Goal: Obtain resource: Download file/media

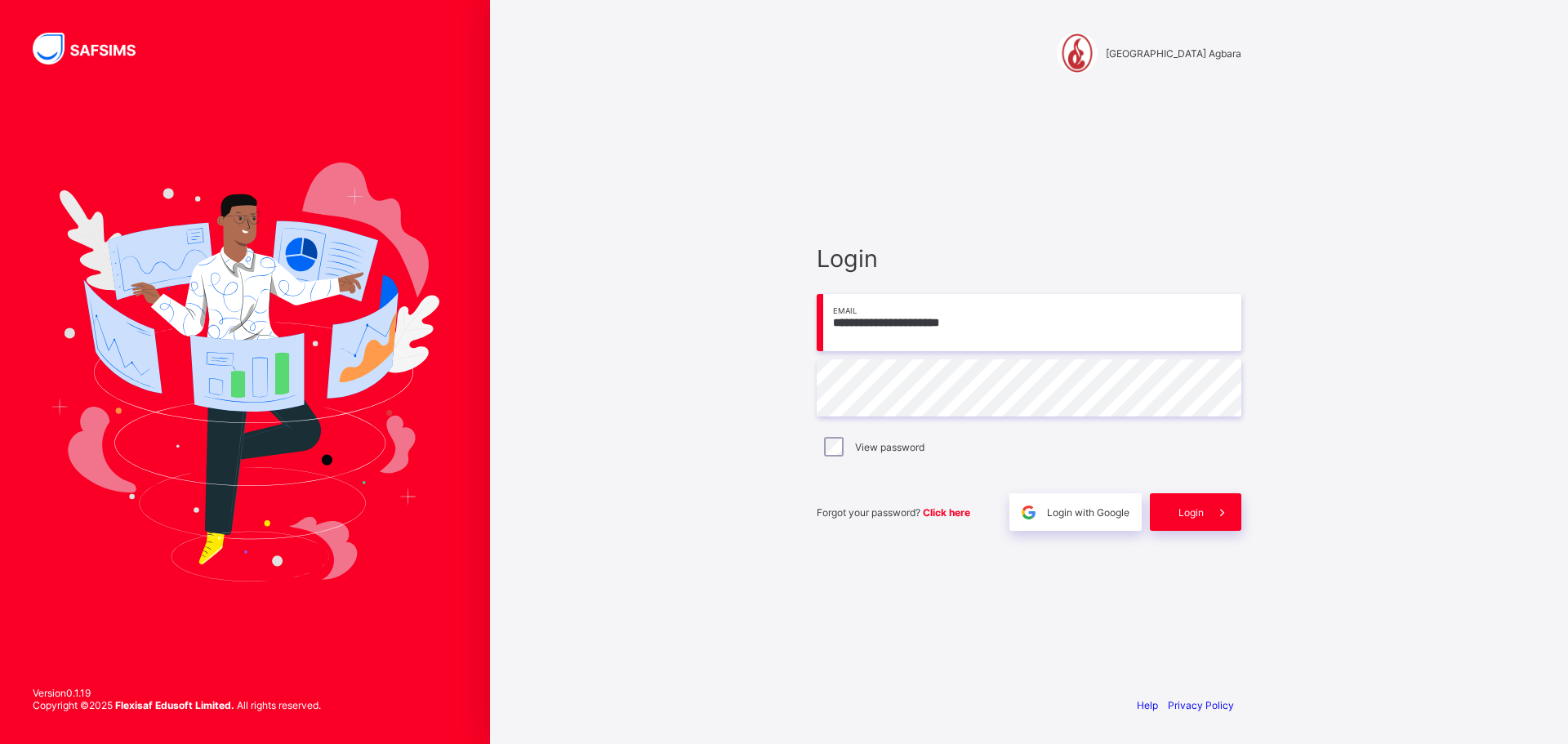
drag, startPoint x: 1002, startPoint y: 326, endPoint x: 823, endPoint y: 329, distance: 179.0
click at [823, 329] on input "**********" at bounding box center [1029, 323] width 425 height 57
click at [984, 325] on input "**********" at bounding box center [1029, 323] width 425 height 57
click at [1072, 516] on span "Login with Google" at bounding box center [1089, 512] width 83 height 12
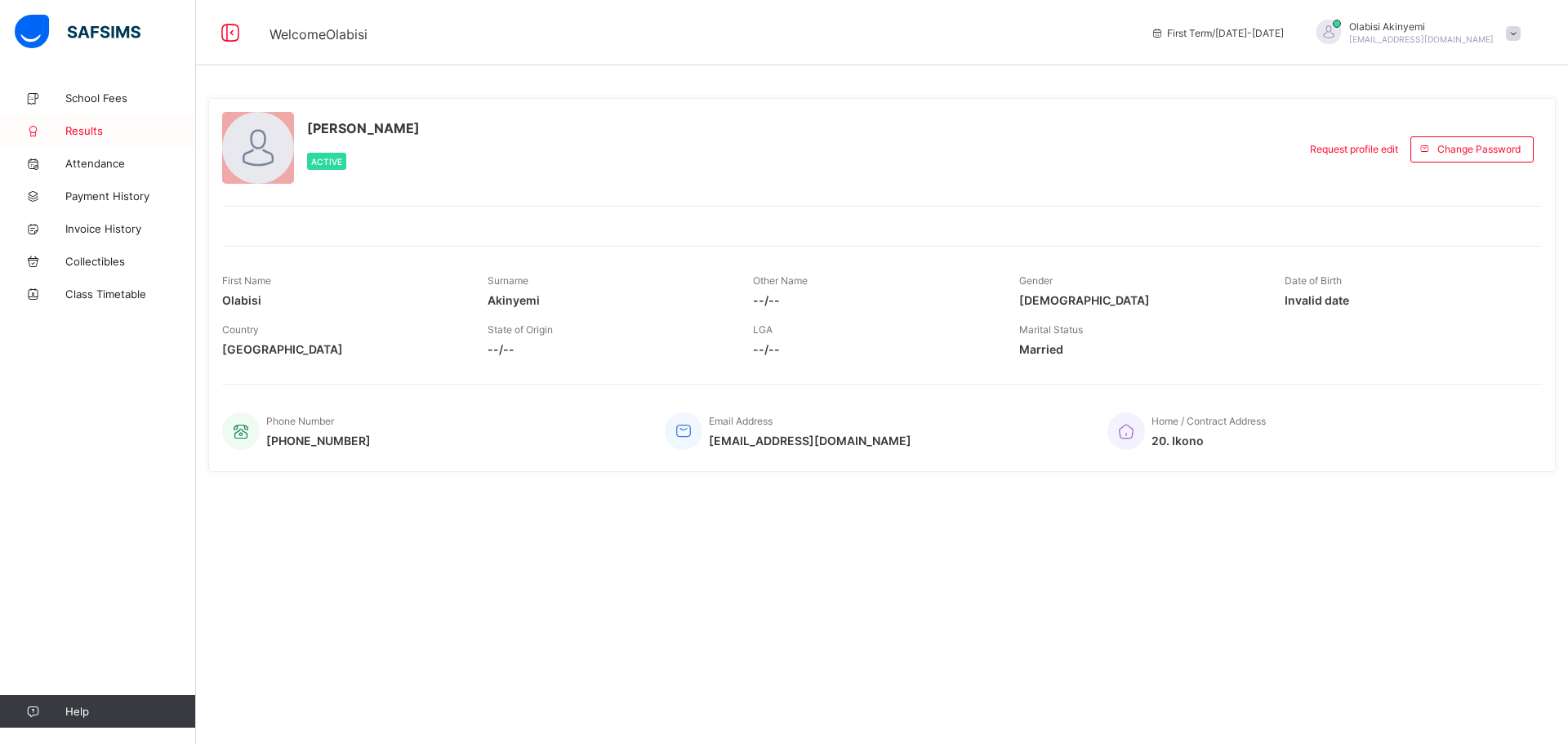
click at [95, 127] on span "Results" at bounding box center [130, 130] width 130 height 13
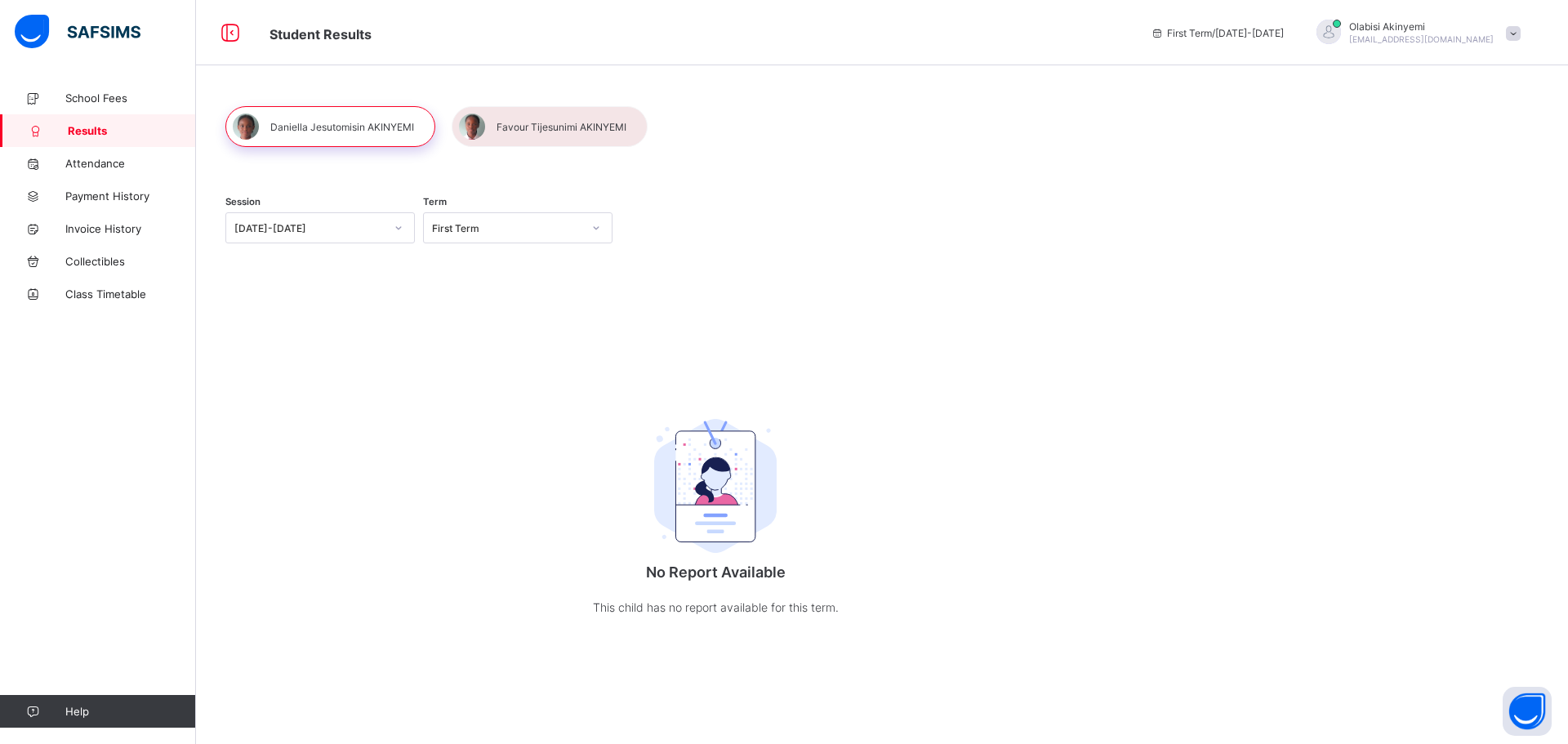
click at [597, 224] on icon at bounding box center [596, 227] width 9 height 16
click at [595, 231] on icon at bounding box center [596, 227] width 9 height 16
click at [489, 264] on div "Third Term" at bounding box center [518, 262] width 188 height 25
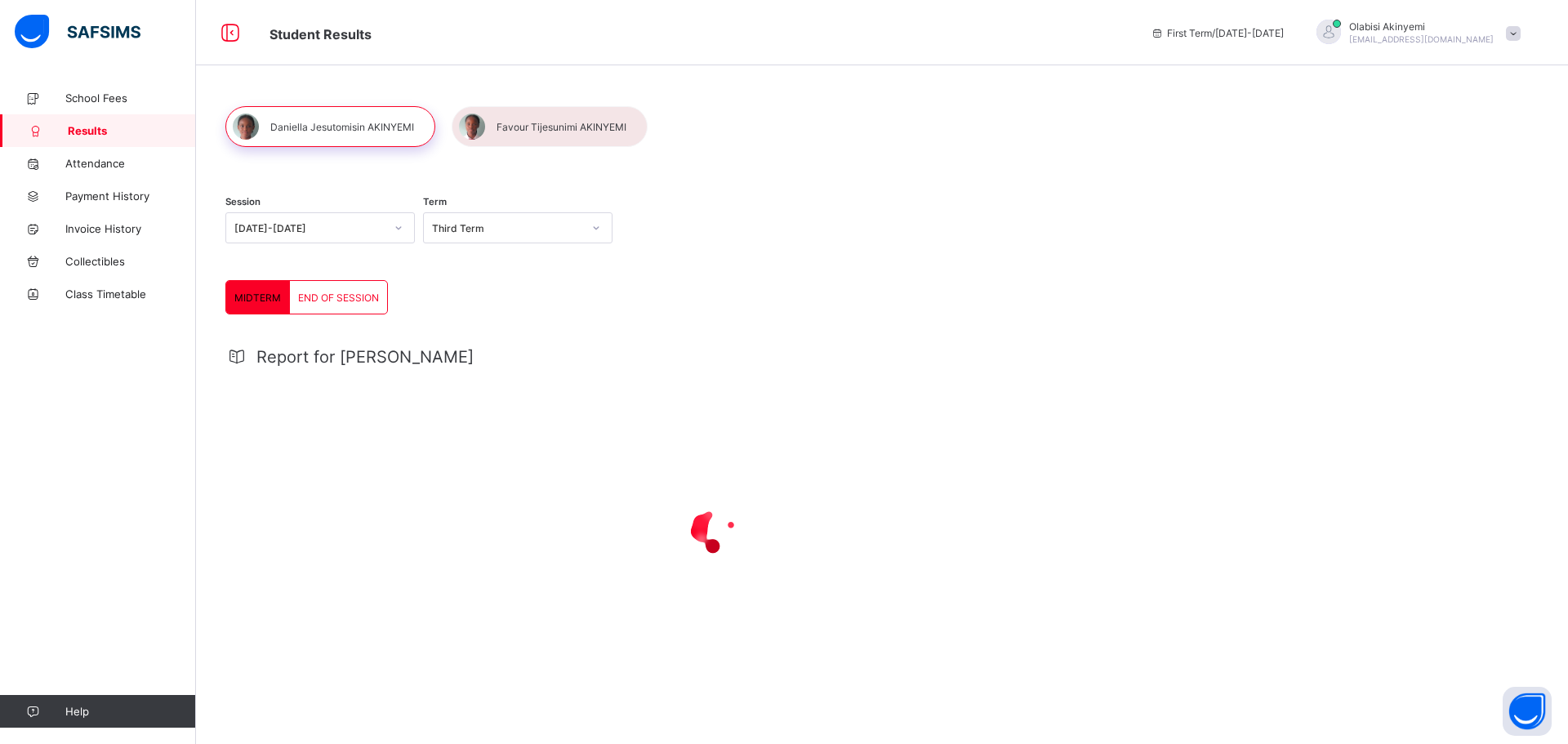
click at [328, 292] on span "END OF SESSION" at bounding box center [338, 298] width 81 height 12
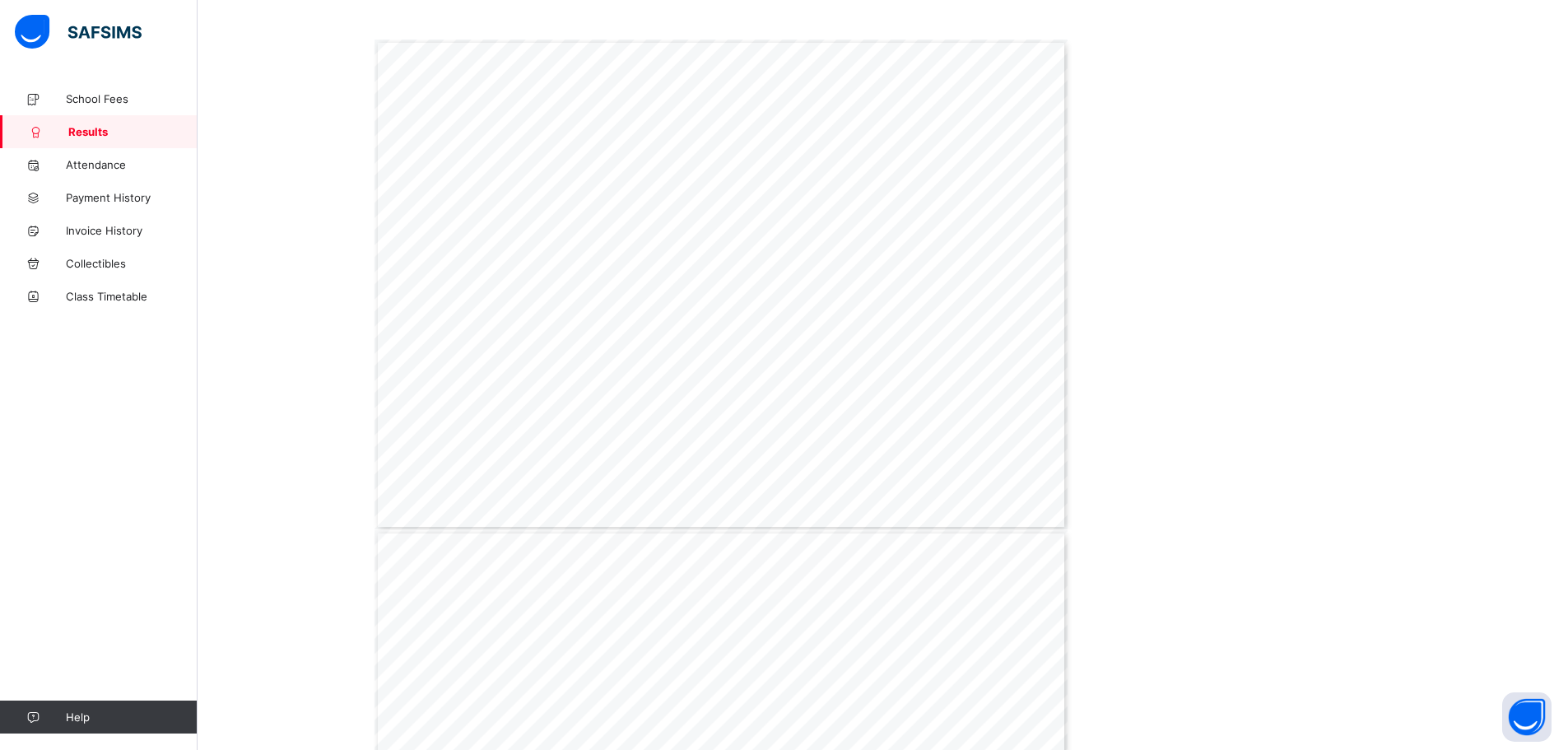
scroll to position [171, 0]
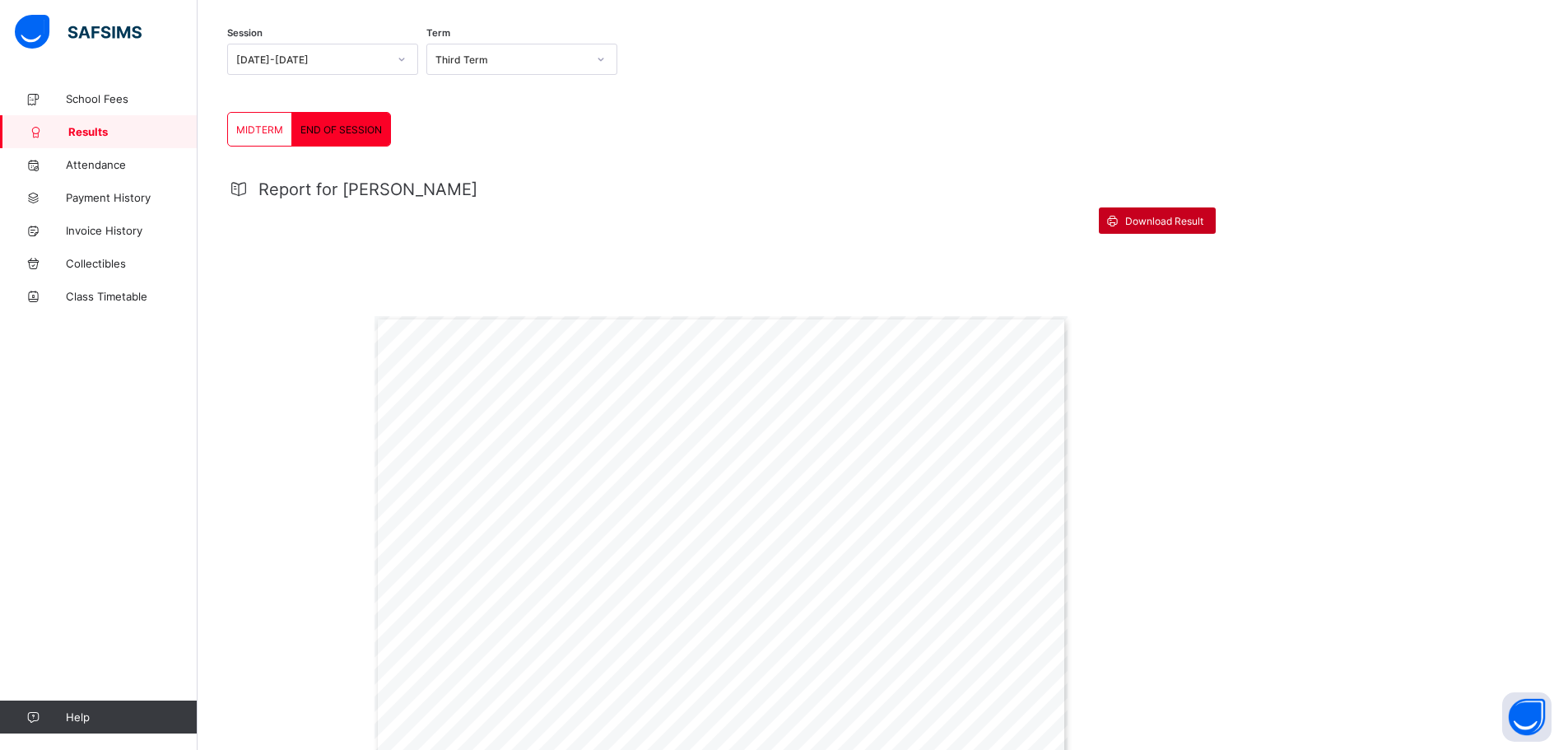
click at [1148, 218] on span "Download Result" at bounding box center [1164, 221] width 78 height 12
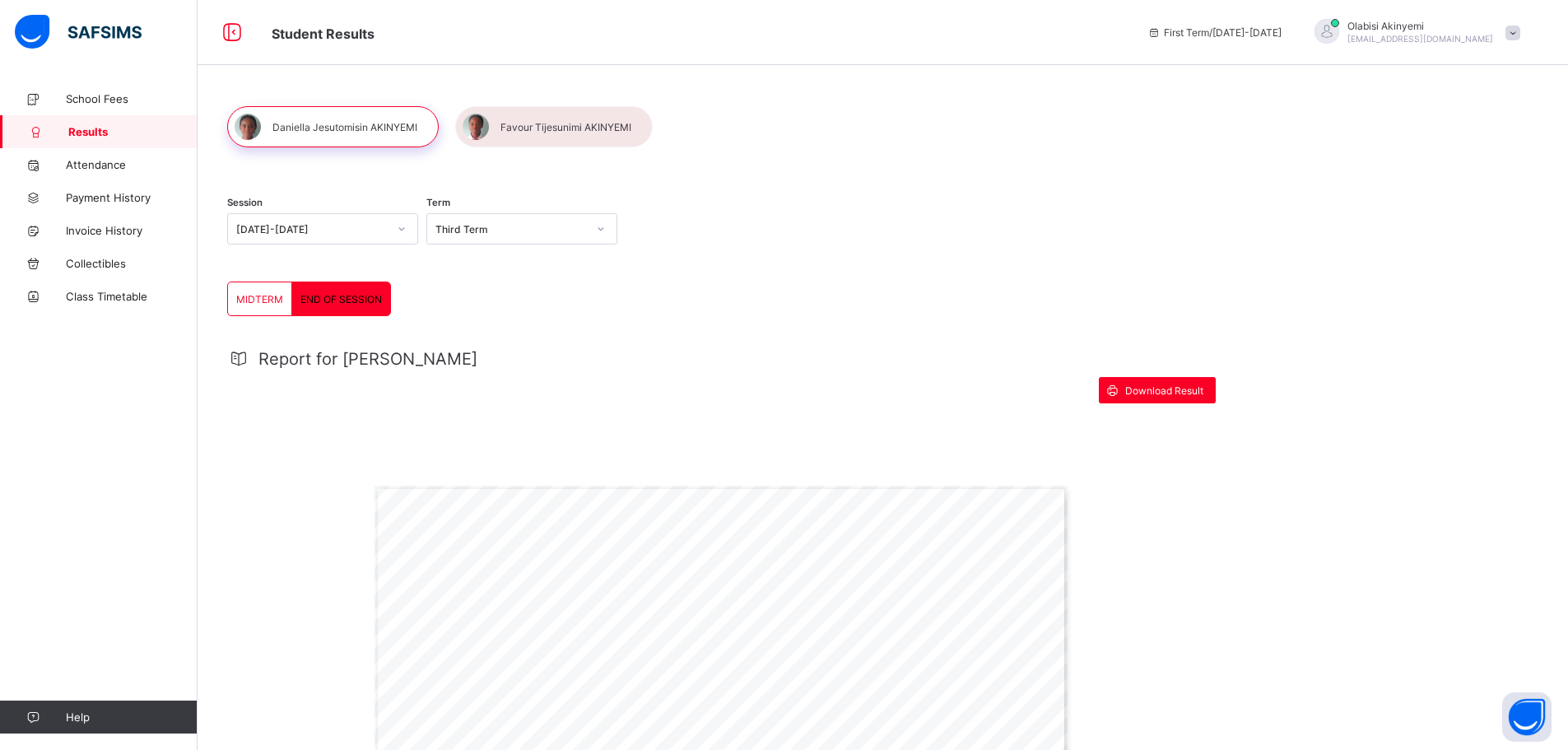
scroll to position [0, 0]
click at [548, 124] on div at bounding box center [553, 127] width 198 height 41
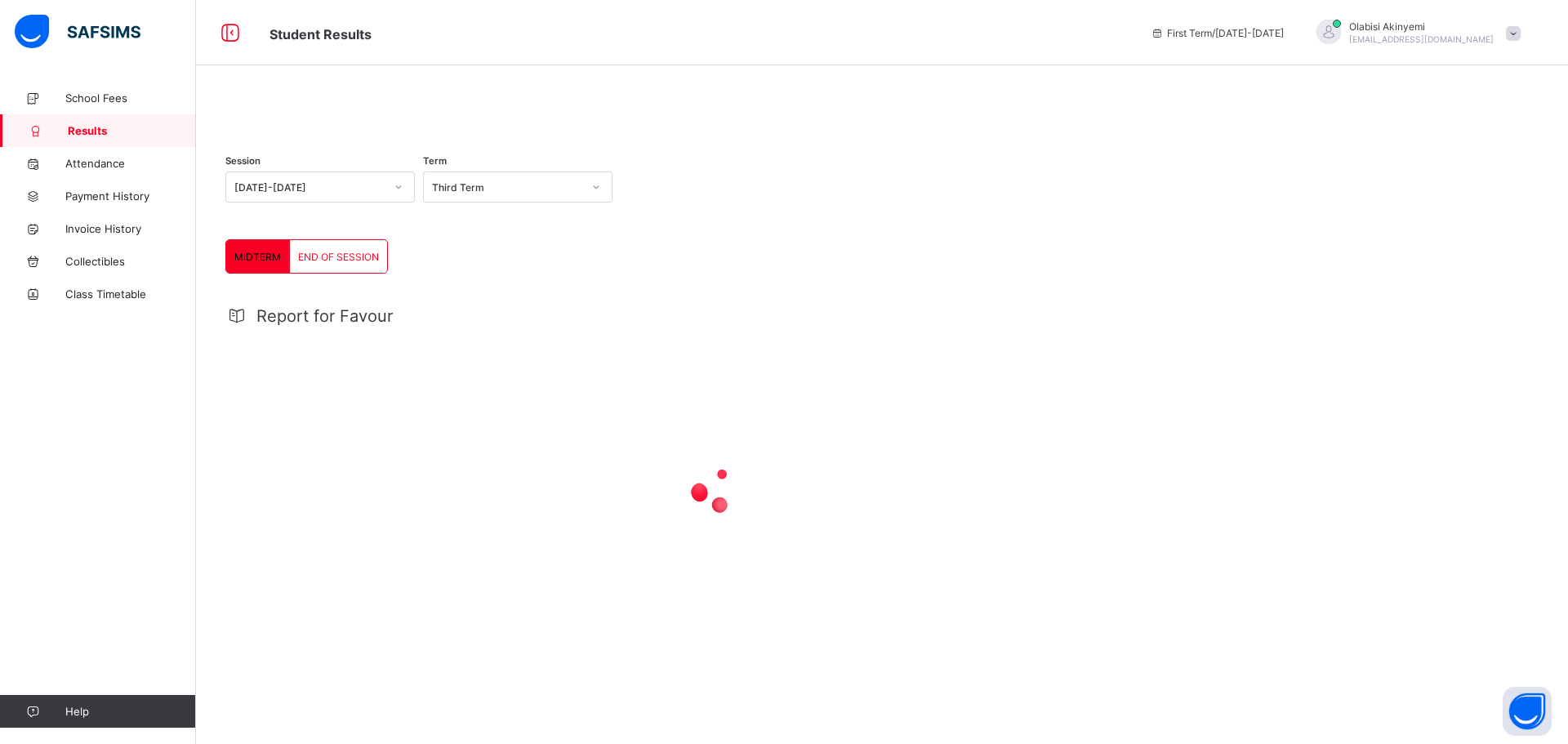
click at [353, 263] on span "END OF SESSION" at bounding box center [338, 256] width 81 height 12
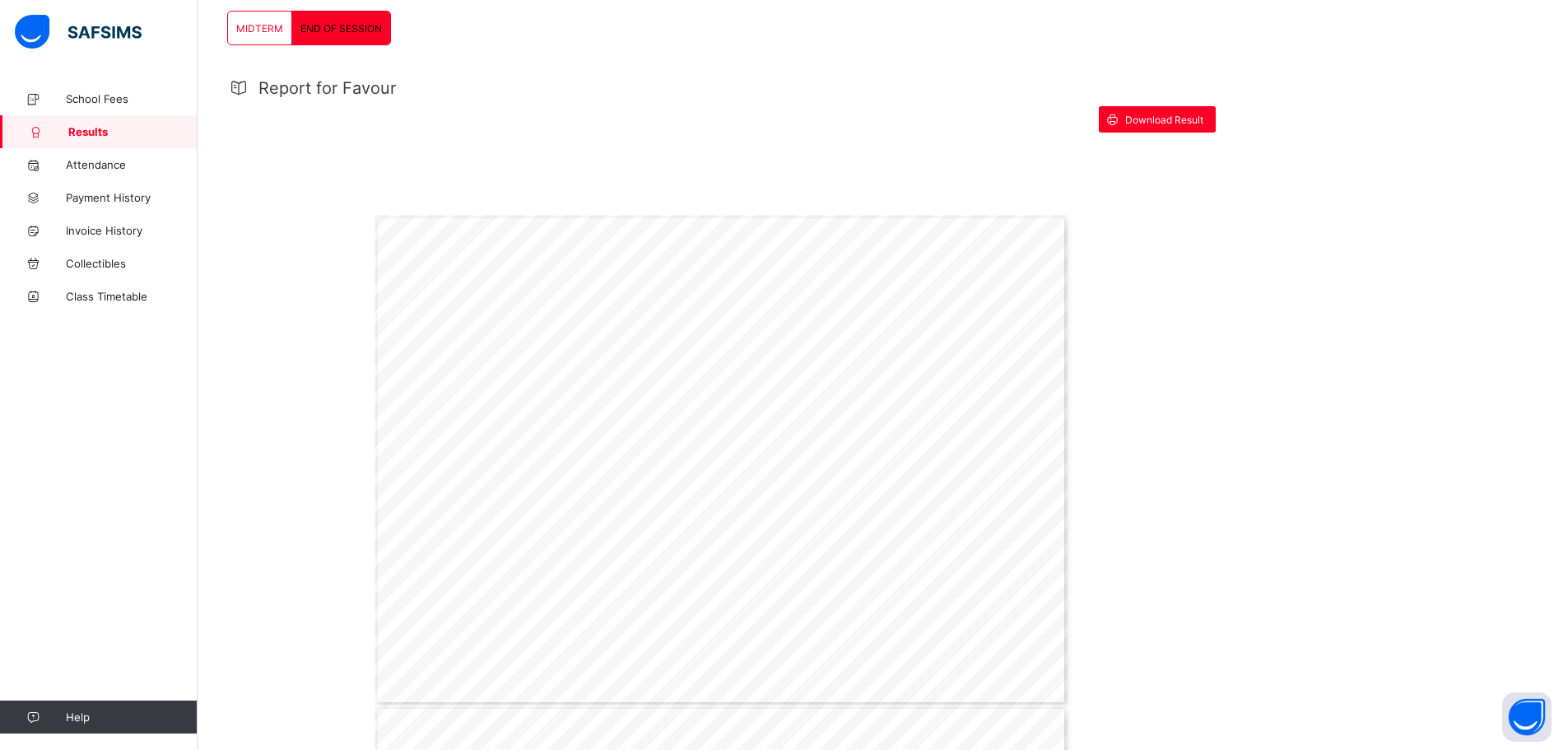
scroll to position [247, 0]
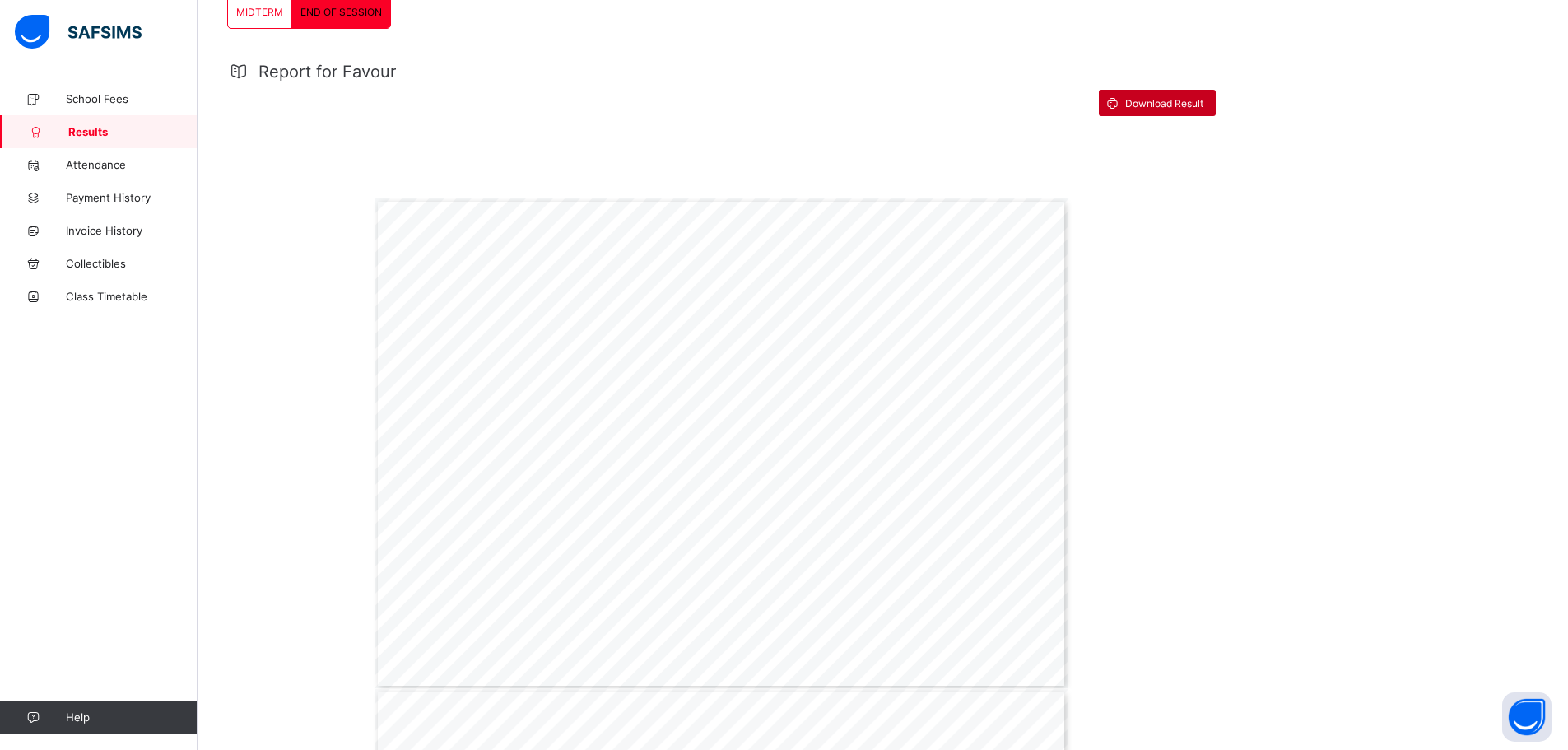
click at [1152, 110] on span "Download Result" at bounding box center [1164, 104] width 78 height 12
